Goal: Obtain resource: Obtain resource

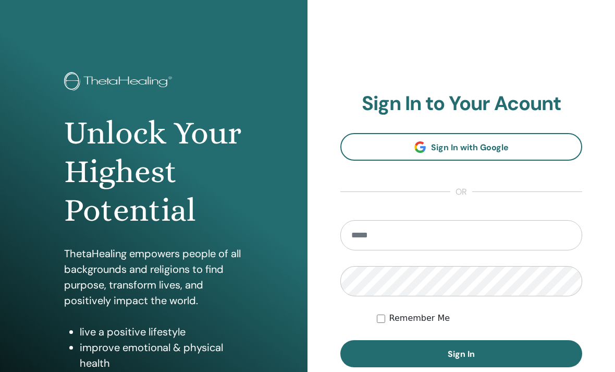
scroll to position [143, 0]
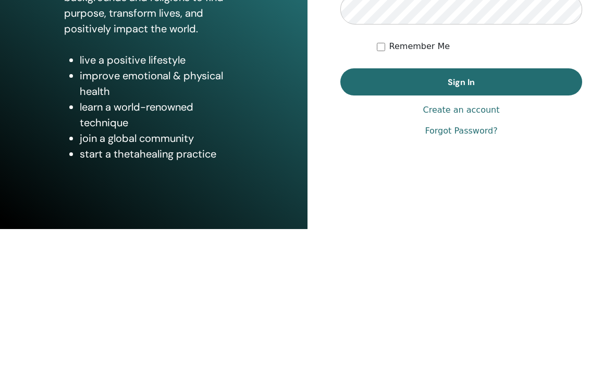
type input "**********"
click at [462, 211] on button "Sign In" at bounding box center [462, 224] width 242 height 27
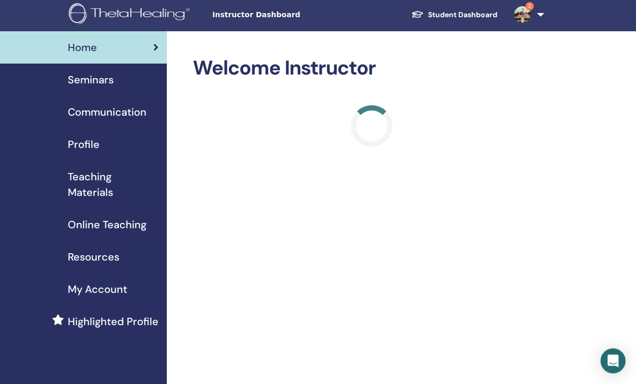
scroll to position [2, 0]
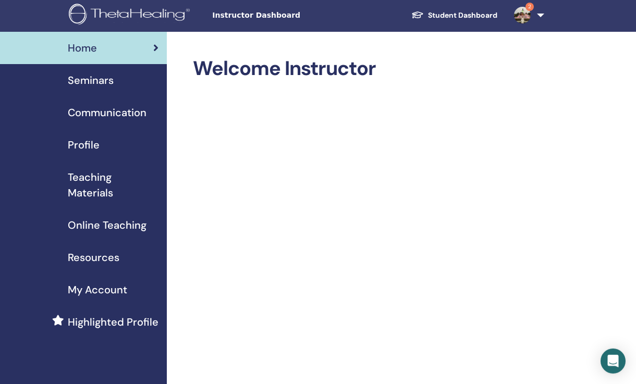
click at [108, 86] on span "Seminars" at bounding box center [91, 80] width 46 height 16
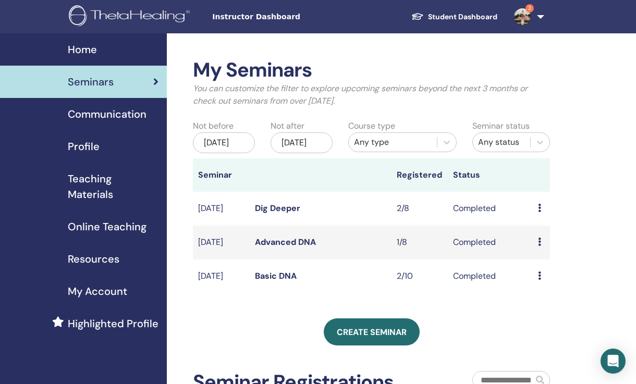
click at [128, 100] on link "Communication" at bounding box center [83, 114] width 167 height 32
click at [127, 109] on span "Communication" at bounding box center [107, 114] width 79 height 16
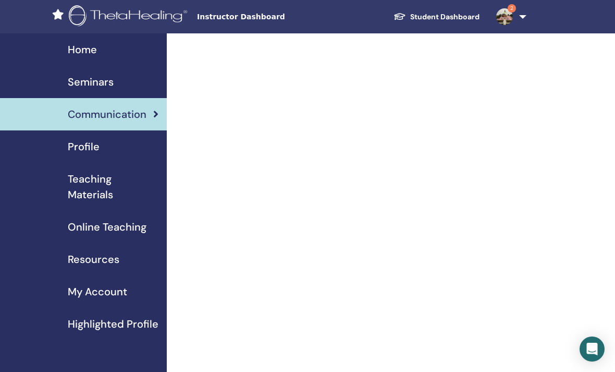
click at [107, 160] on link "Profile" at bounding box center [83, 146] width 167 height 32
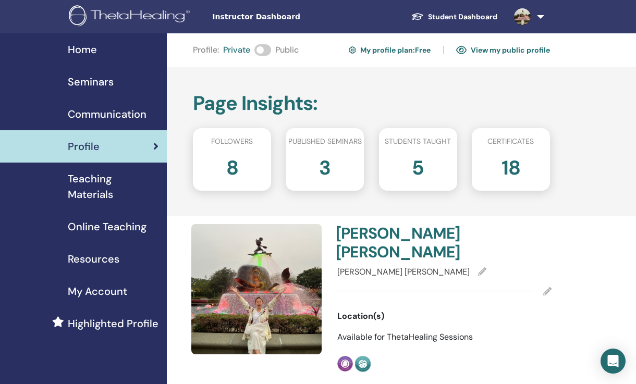
click at [100, 185] on span "Teaching Materials" at bounding box center [113, 186] width 91 height 31
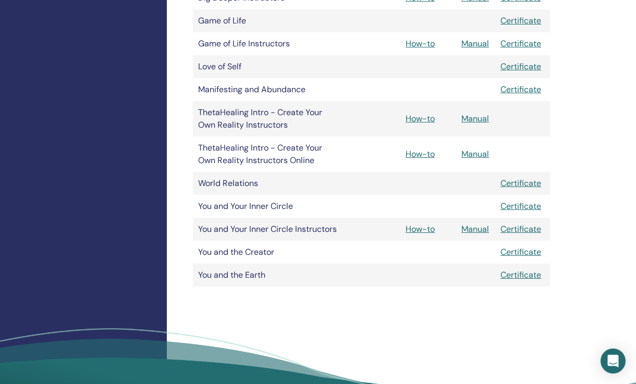
scroll to position [411, 0]
click at [474, 225] on link "Manual" at bounding box center [476, 229] width 28 height 11
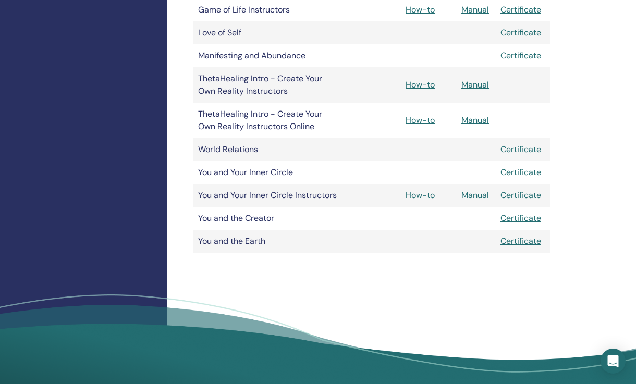
scroll to position [445, 0]
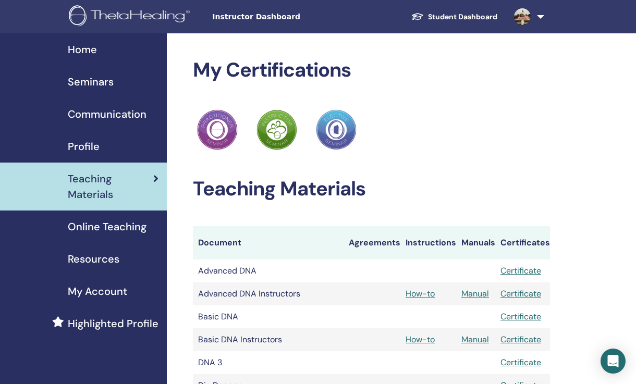
click at [116, 267] on span "Resources" at bounding box center [94, 259] width 52 height 16
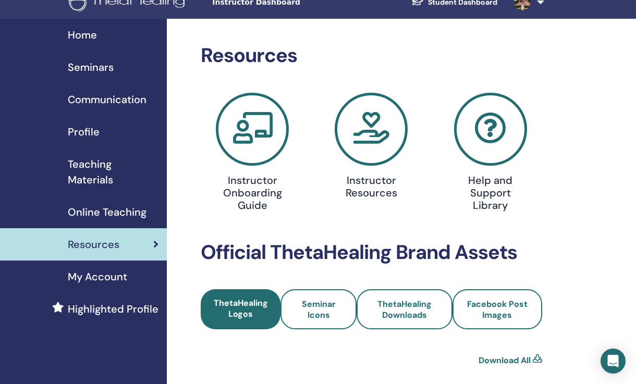
scroll to position [16, 0]
